Goal: Navigation & Orientation: Find specific page/section

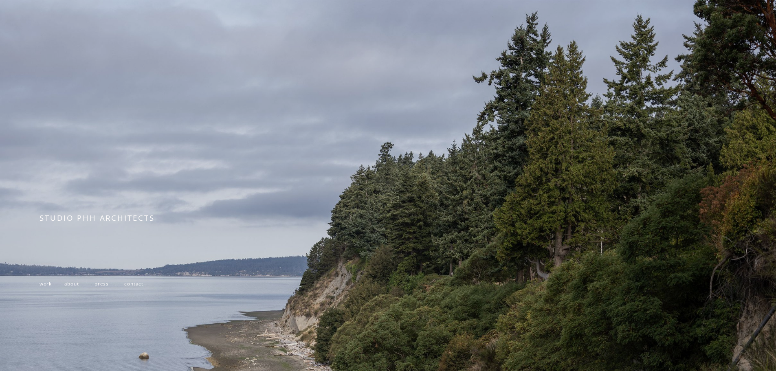
scroll to position [173, 0]
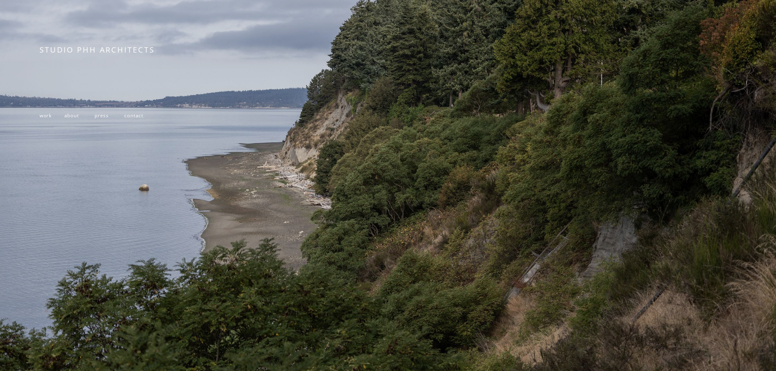
click at [42, 114] on span "work" at bounding box center [46, 115] width 12 height 7
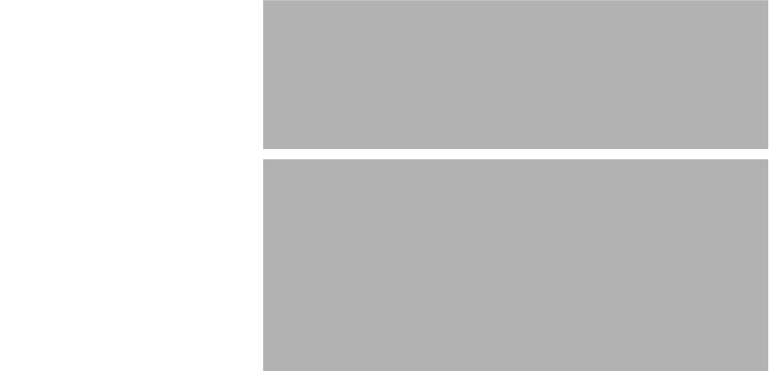
scroll to position [5502, 0]
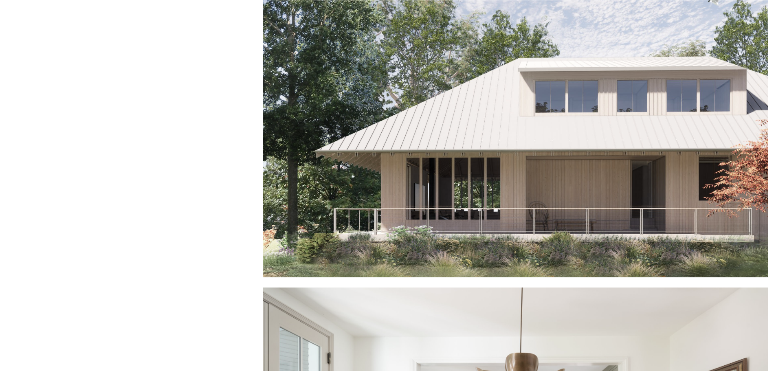
click at [463, 222] on div at bounding box center [515, 123] width 505 height 309
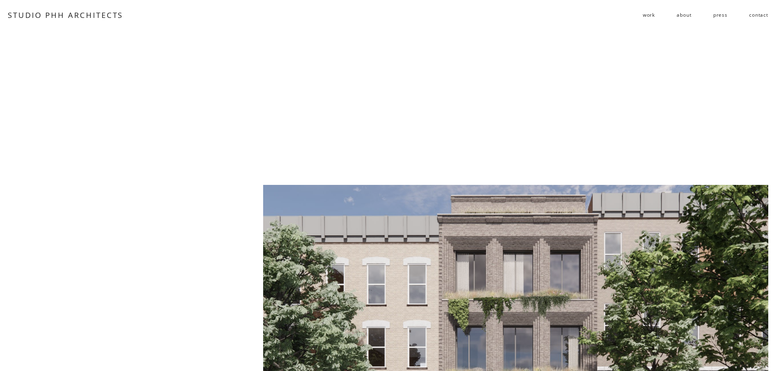
scroll to position [2853, 0]
